Goal: Task Accomplishment & Management: Use online tool/utility

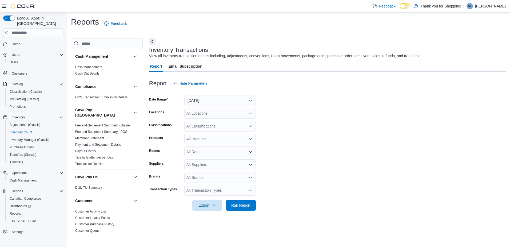
scroll to position [267, 0]
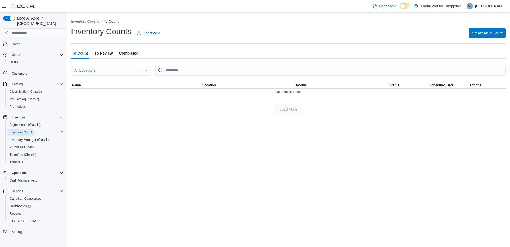
click at [23, 130] on span "Inventory Count" at bounding box center [21, 132] width 23 height 4
click at [292, 137] on div "Inventory Counts To Count Inventory Counts Feedback Create New Count To Count T…" at bounding box center [289, 129] width 444 height 234
